Goal: Navigation & Orientation: Find specific page/section

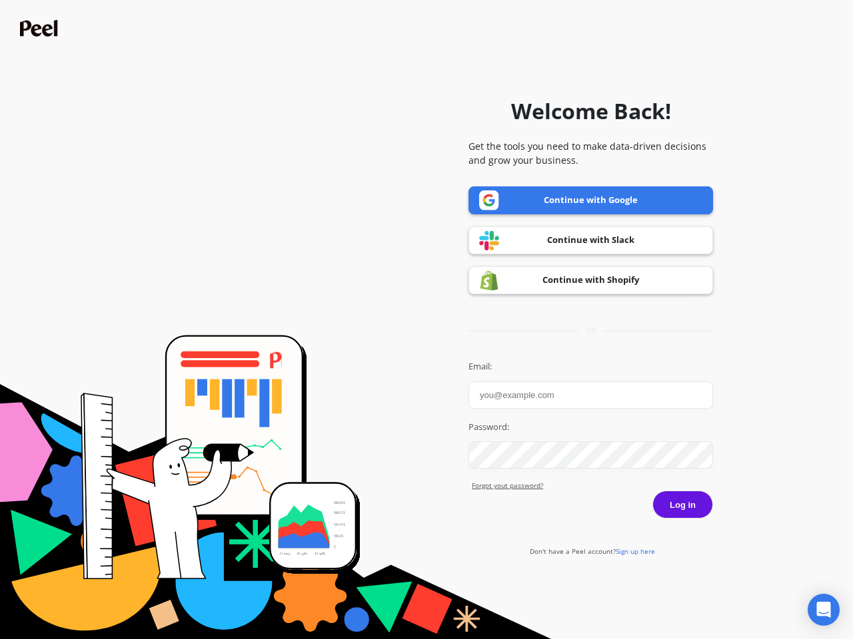
click at [823, 610] on icon "Open Intercom Messenger" at bounding box center [824, 610] width 14 height 16
